Goal: Transaction & Acquisition: Subscribe to service/newsletter

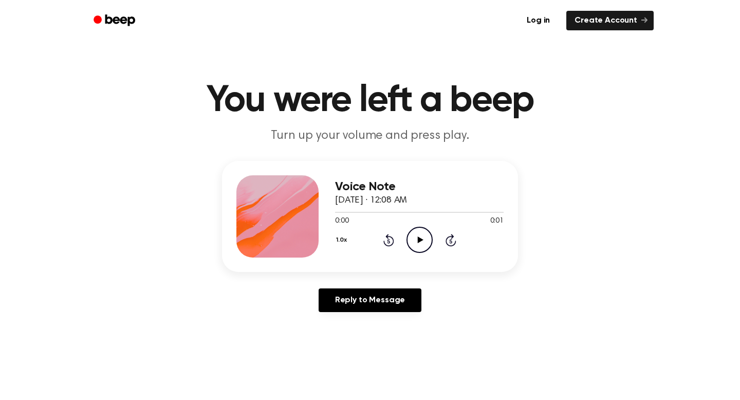
click at [409, 246] on icon "Play Audio" at bounding box center [419, 240] width 26 height 26
click at [415, 236] on icon "Play Audio" at bounding box center [419, 240] width 26 height 26
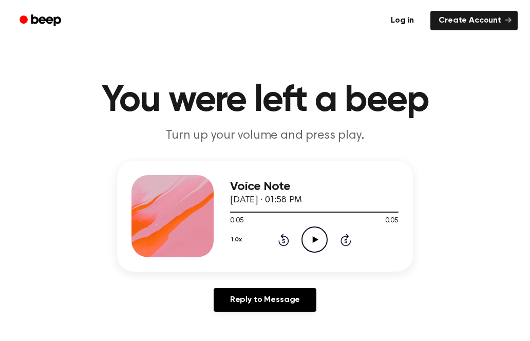
click at [310, 244] on icon "Play Audio" at bounding box center [315, 240] width 26 height 26
click at [310, 244] on icon "Pause Audio" at bounding box center [315, 240] width 26 height 26
click at [310, 243] on icon "Play Audio" at bounding box center [315, 240] width 26 height 26
click at [310, 243] on icon "Pause Audio" at bounding box center [315, 240] width 26 height 26
click at [314, 239] on icon at bounding box center [315, 239] width 6 height 7
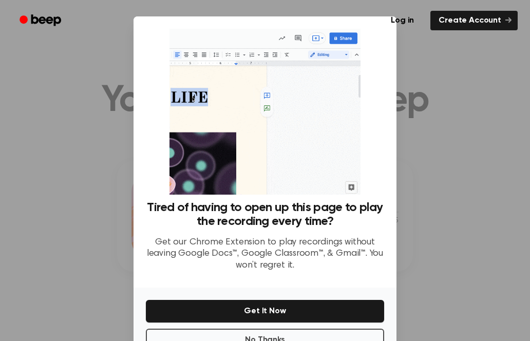
click at [443, 156] on div at bounding box center [265, 170] width 530 height 341
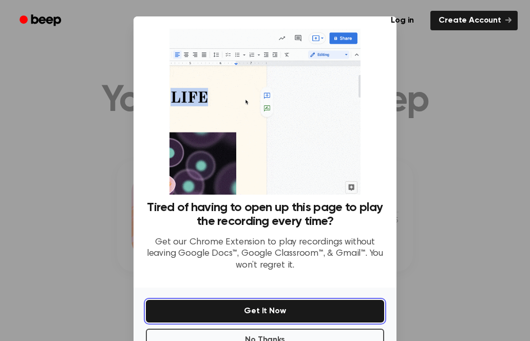
click at [276, 308] on button "Get It Now" at bounding box center [265, 311] width 238 height 23
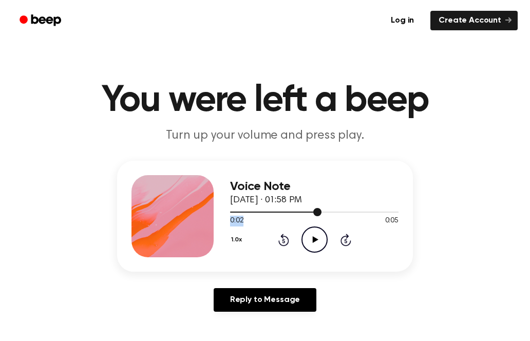
drag, startPoint x: 311, startPoint y: 214, endPoint x: 241, endPoint y: 216, distance: 70.4
click at [241, 216] on div "0:02 0:05 Your browser does not support the [object Object] element." at bounding box center [314, 217] width 169 height 19
click at [236, 206] on div "Voice Note [DATE] · 01:58 PM" at bounding box center [314, 194] width 169 height 28
click at [237, 209] on div at bounding box center [314, 212] width 169 height 8
click at [318, 245] on icon "Play Audio" at bounding box center [315, 240] width 26 height 26
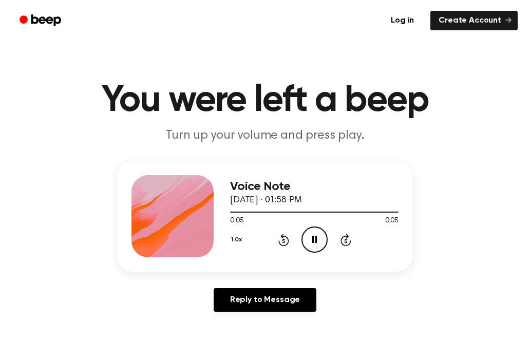
click at [317, 245] on icon "Pause Audio" at bounding box center [315, 240] width 26 height 26
click at [447, 19] on link "Create Account" at bounding box center [474, 21] width 87 height 20
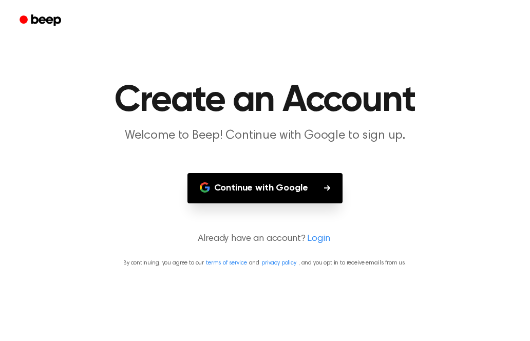
click at [267, 190] on button "Continue with Google" at bounding box center [266, 188] width 156 height 30
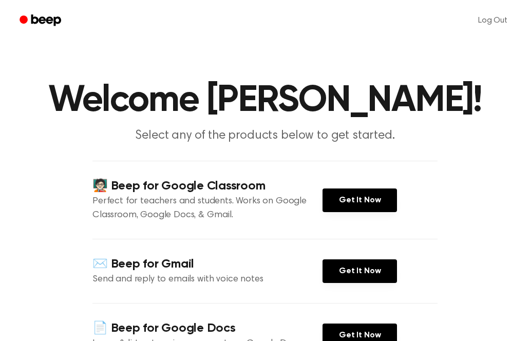
scroll to position [145, 0]
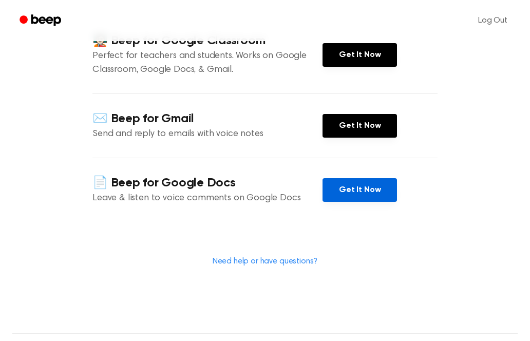
click at [348, 185] on link "Get It Now" at bounding box center [360, 190] width 75 height 24
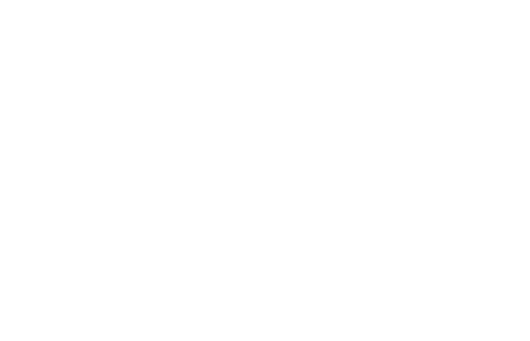
click at [198, 0] on html at bounding box center [265, 0] width 530 height 0
